Goal: Entertainment & Leisure: Consume media (video, audio)

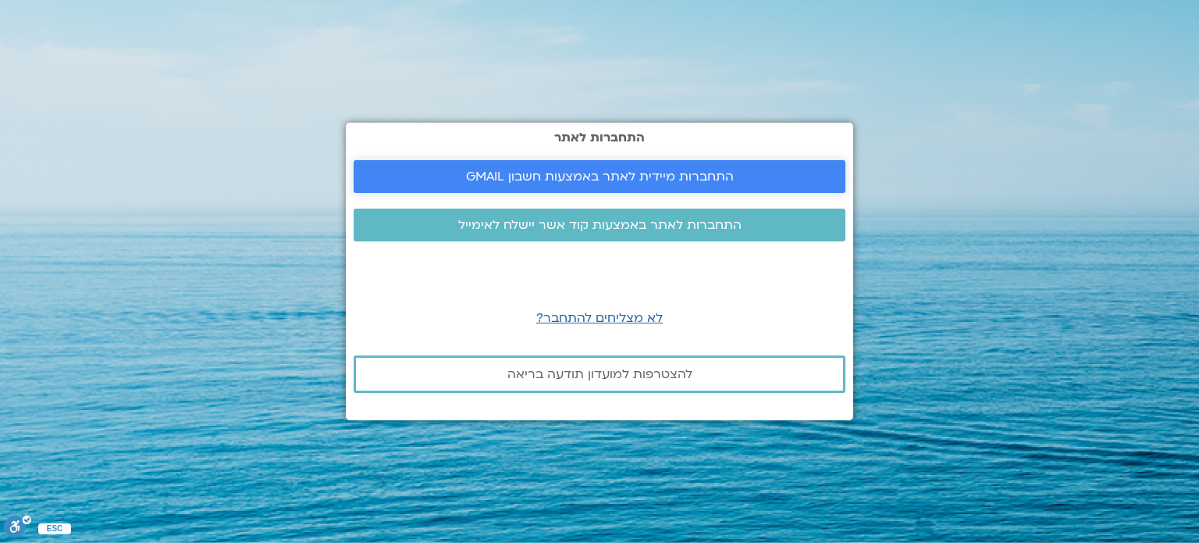
click at [690, 172] on span "התחברות מיידית לאתר באמצעות חשבון GMAIL" at bounding box center [600, 176] width 268 height 14
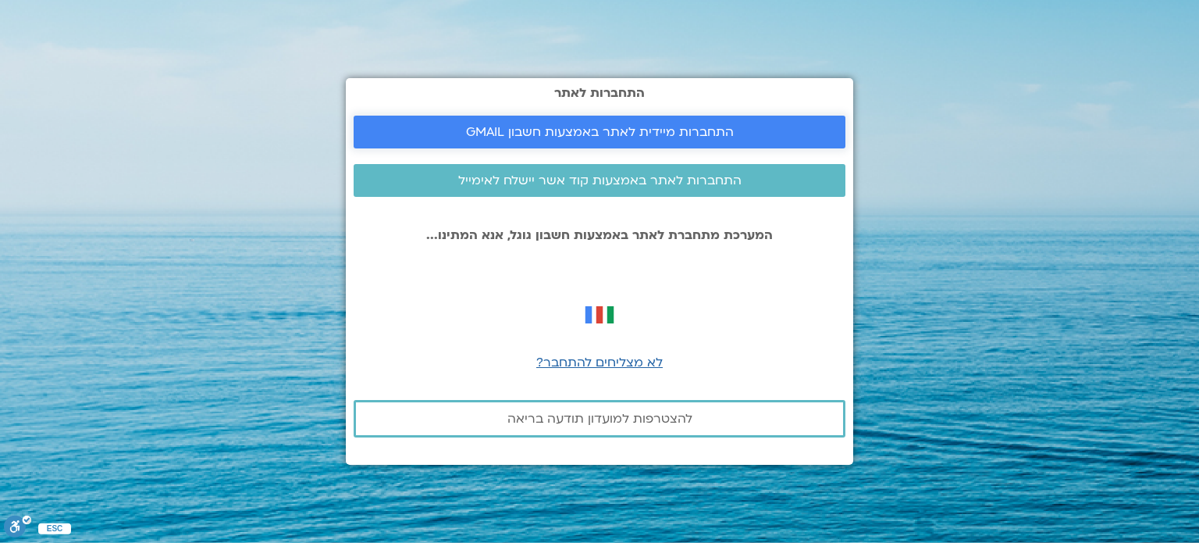
click at [687, 129] on span "התחברות מיידית לאתר באמצעות חשבון GMAIL" at bounding box center [600, 132] width 268 height 14
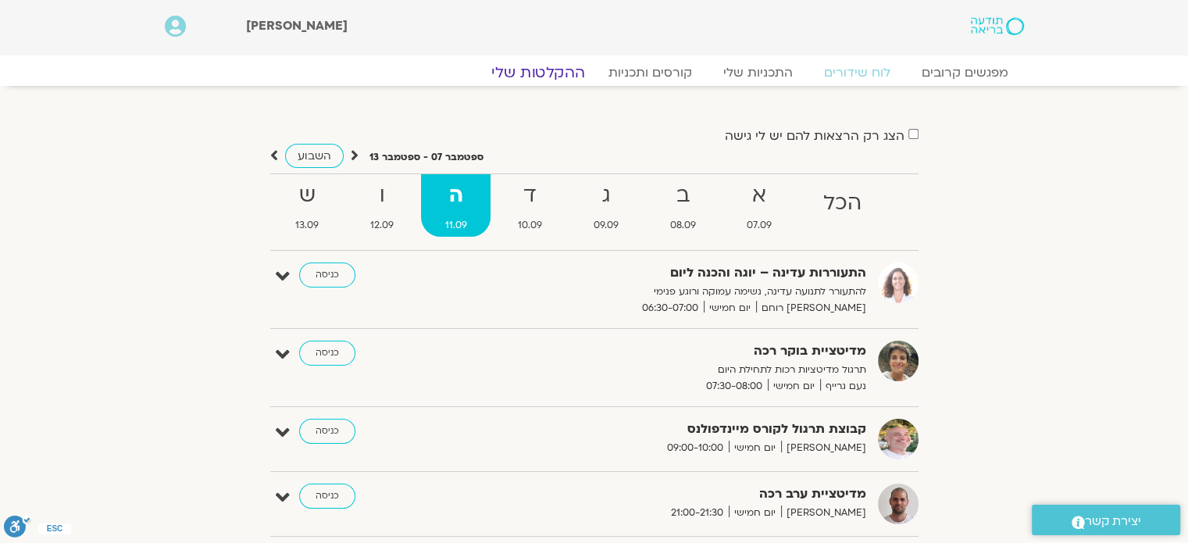
click at [547, 71] on link "ההקלטות שלי" at bounding box center [537, 72] width 131 height 19
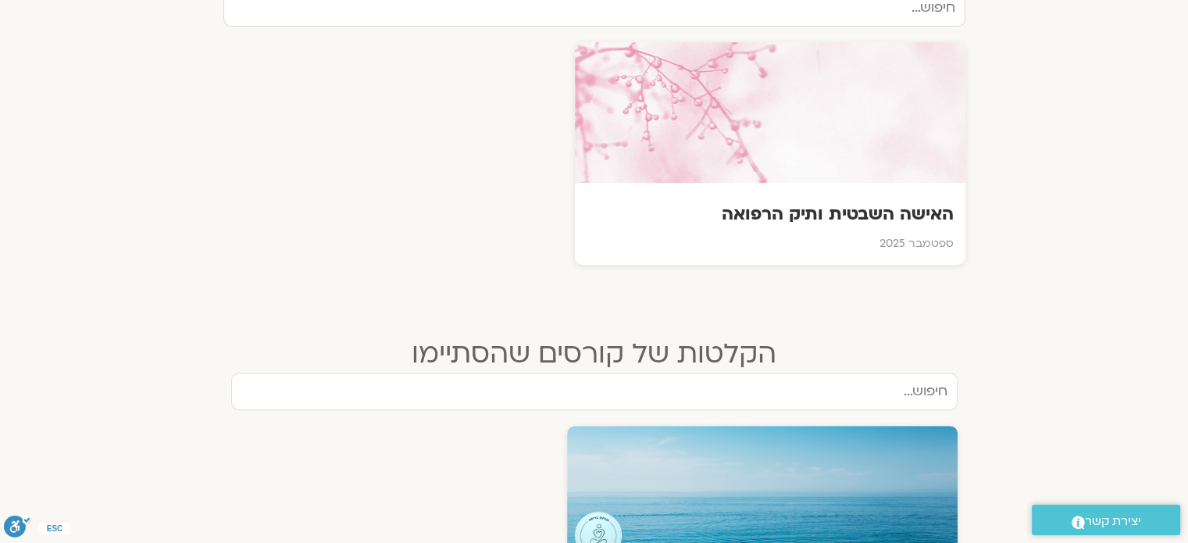
scroll to position [547, 0]
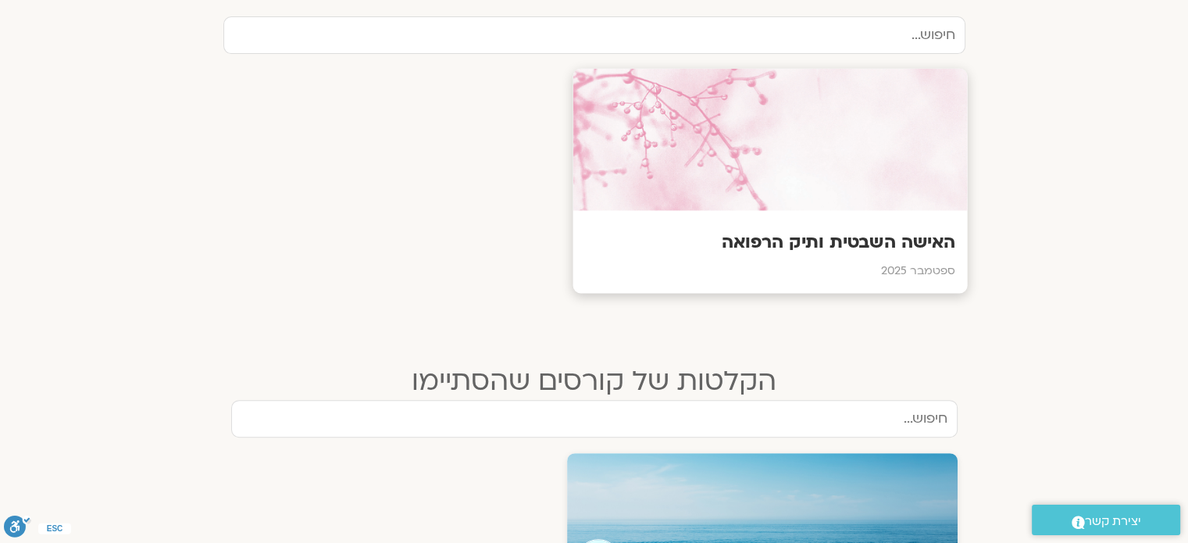
click at [797, 237] on h3 "האישה השבטית ותיק הרפואה" at bounding box center [769, 242] width 371 height 24
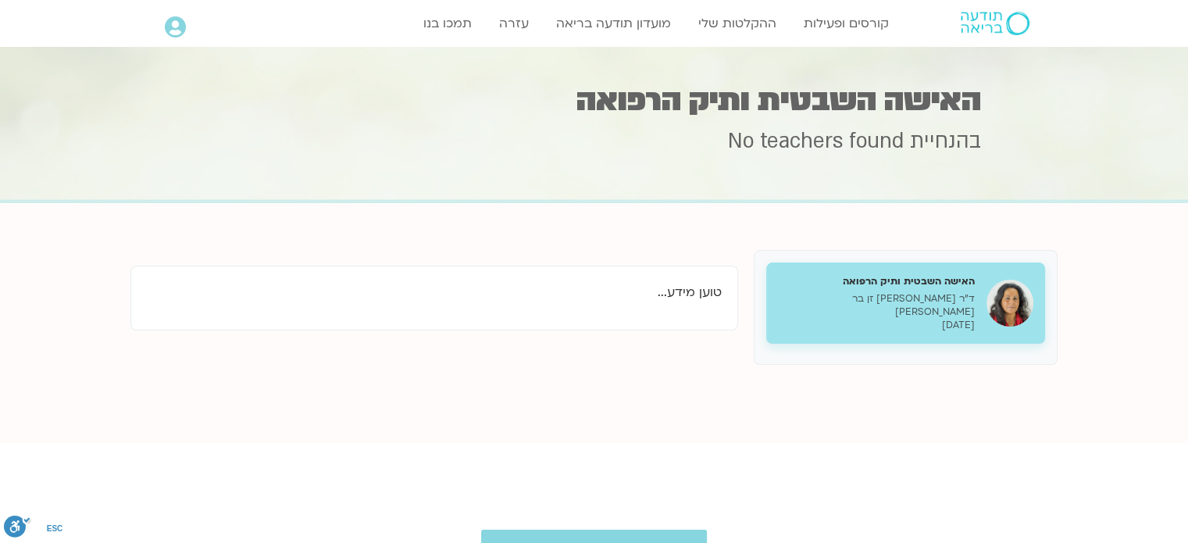
click at [782, 172] on div "בהנחיית No teachers found" at bounding box center [594, 163] width 773 height 72
